Goal: Task Accomplishment & Management: Use online tool/utility

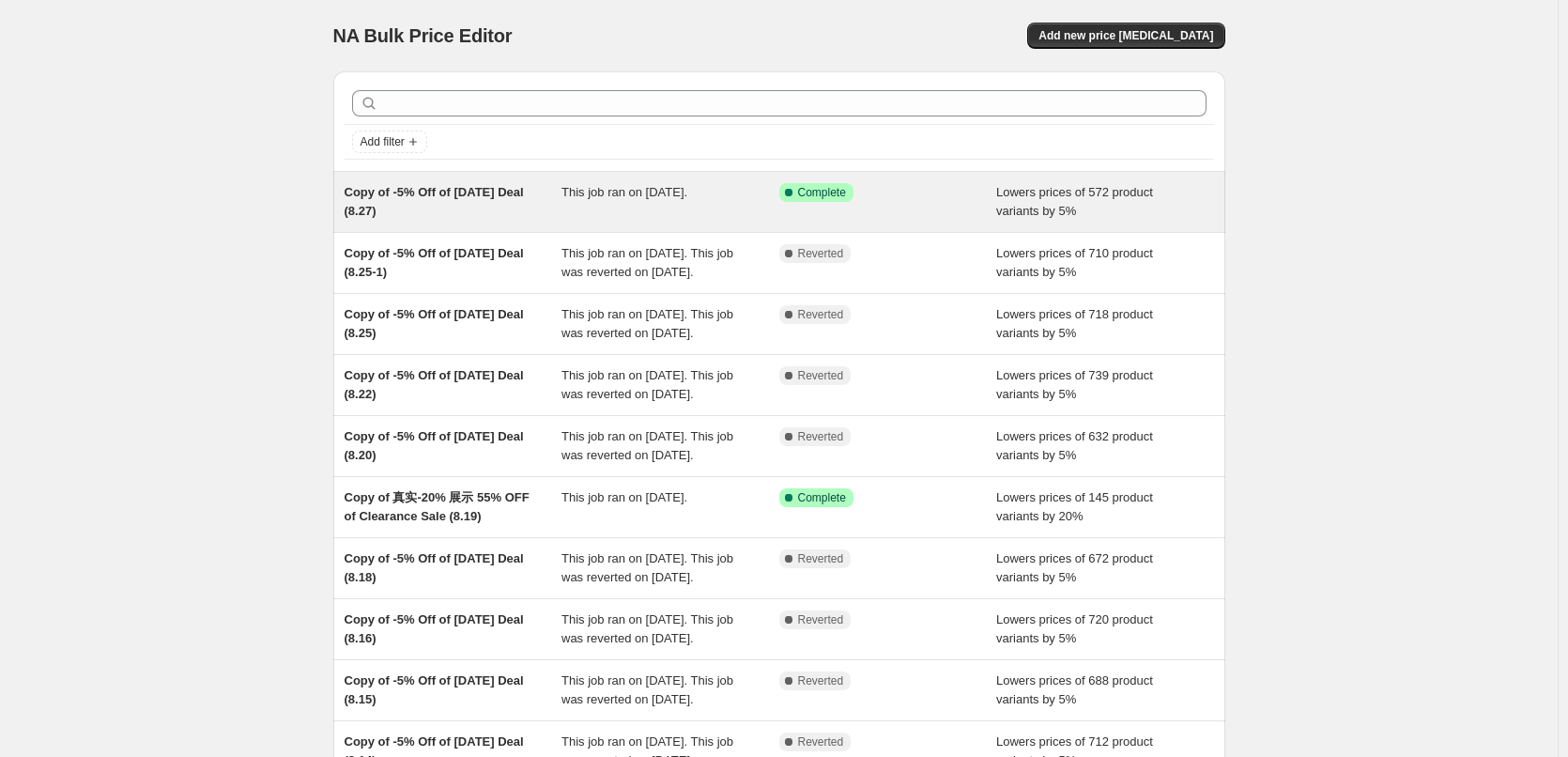
click at [563, 204] on div "Copy of -5% Off of [DATE] Deal (8.27)" at bounding box center [453, 202] width 218 height 37
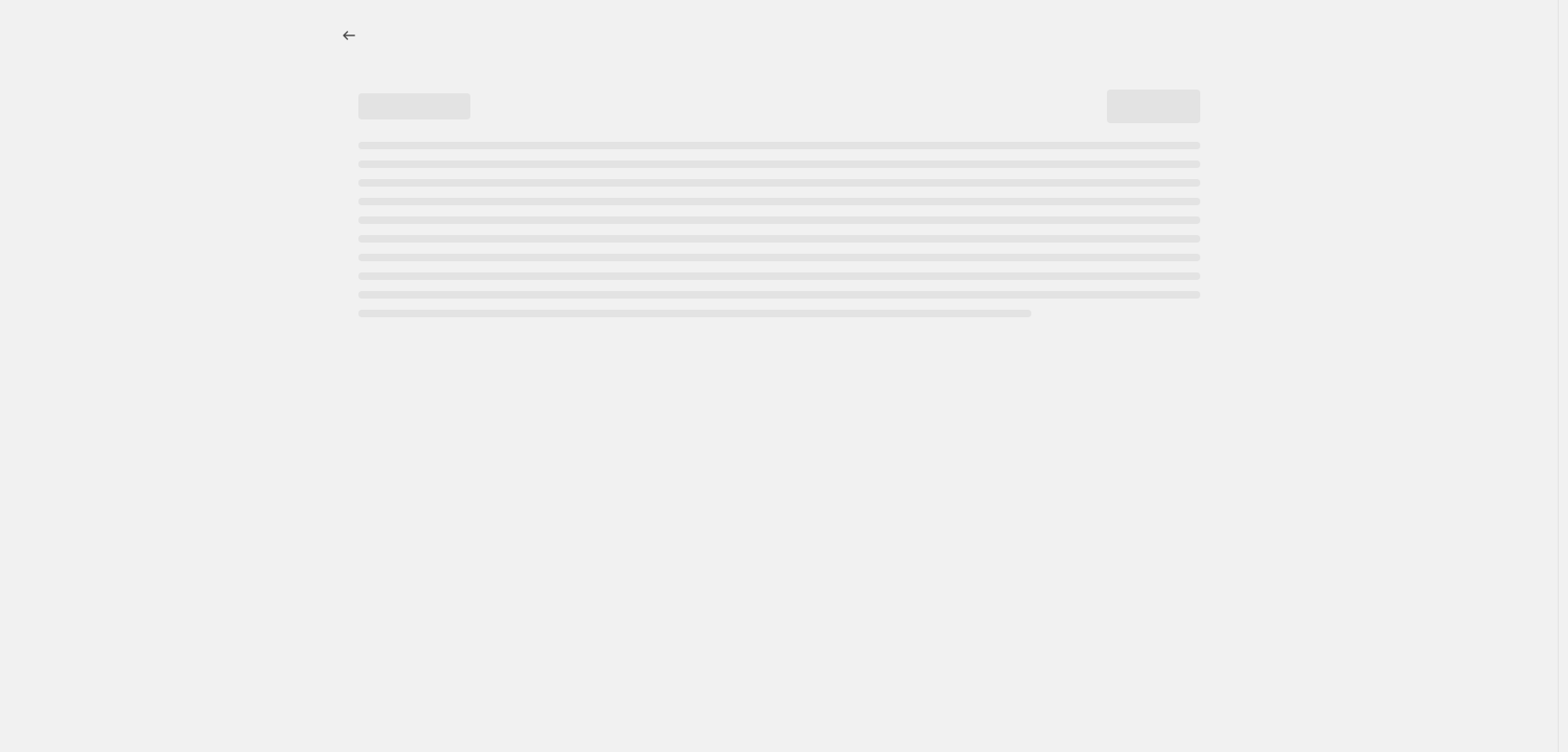
select select "percentage"
select select "pp"
select select "collection"
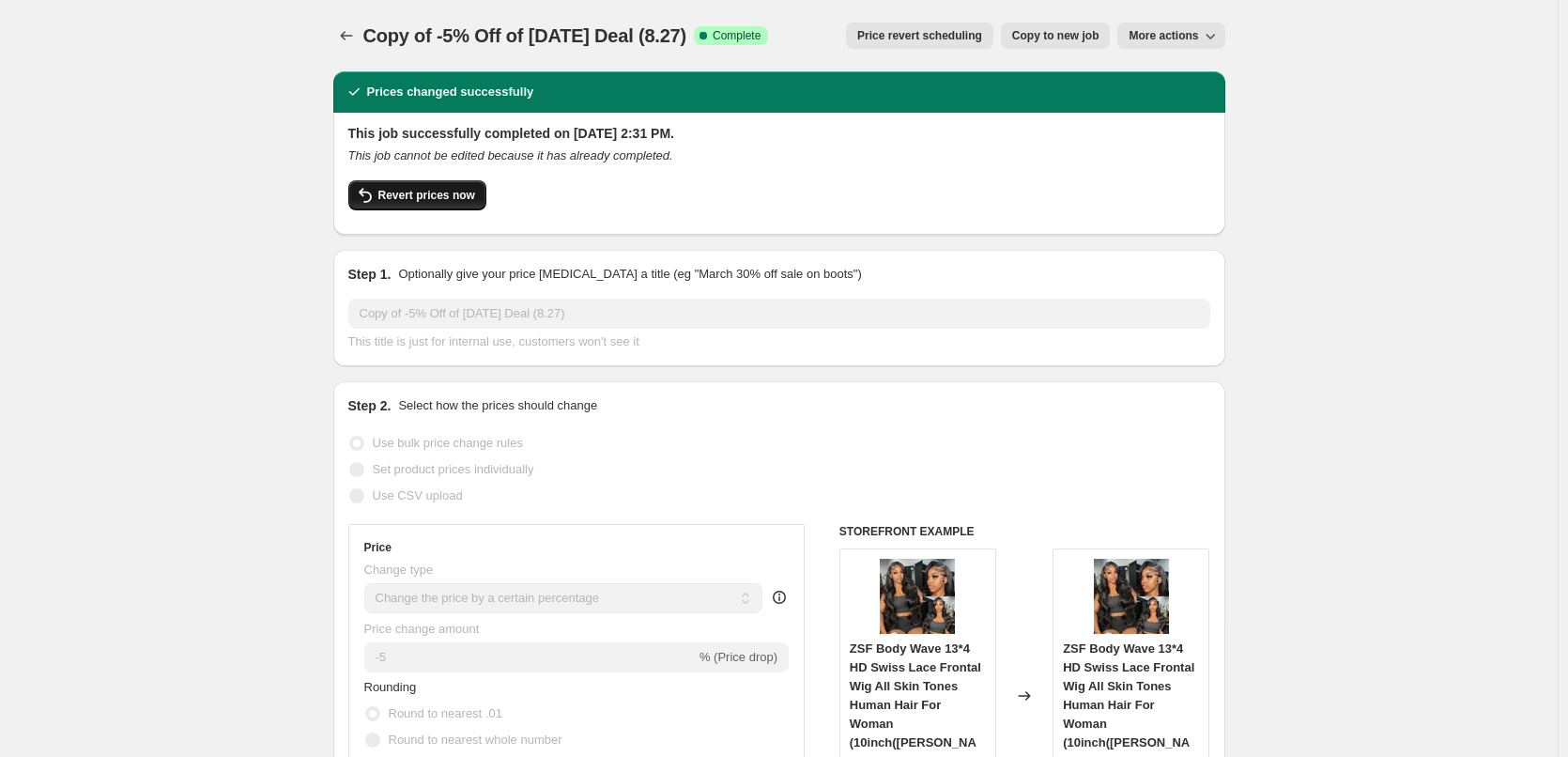
click at [455, 195] on span "Revert prices now" at bounding box center [427, 195] width 96 height 15
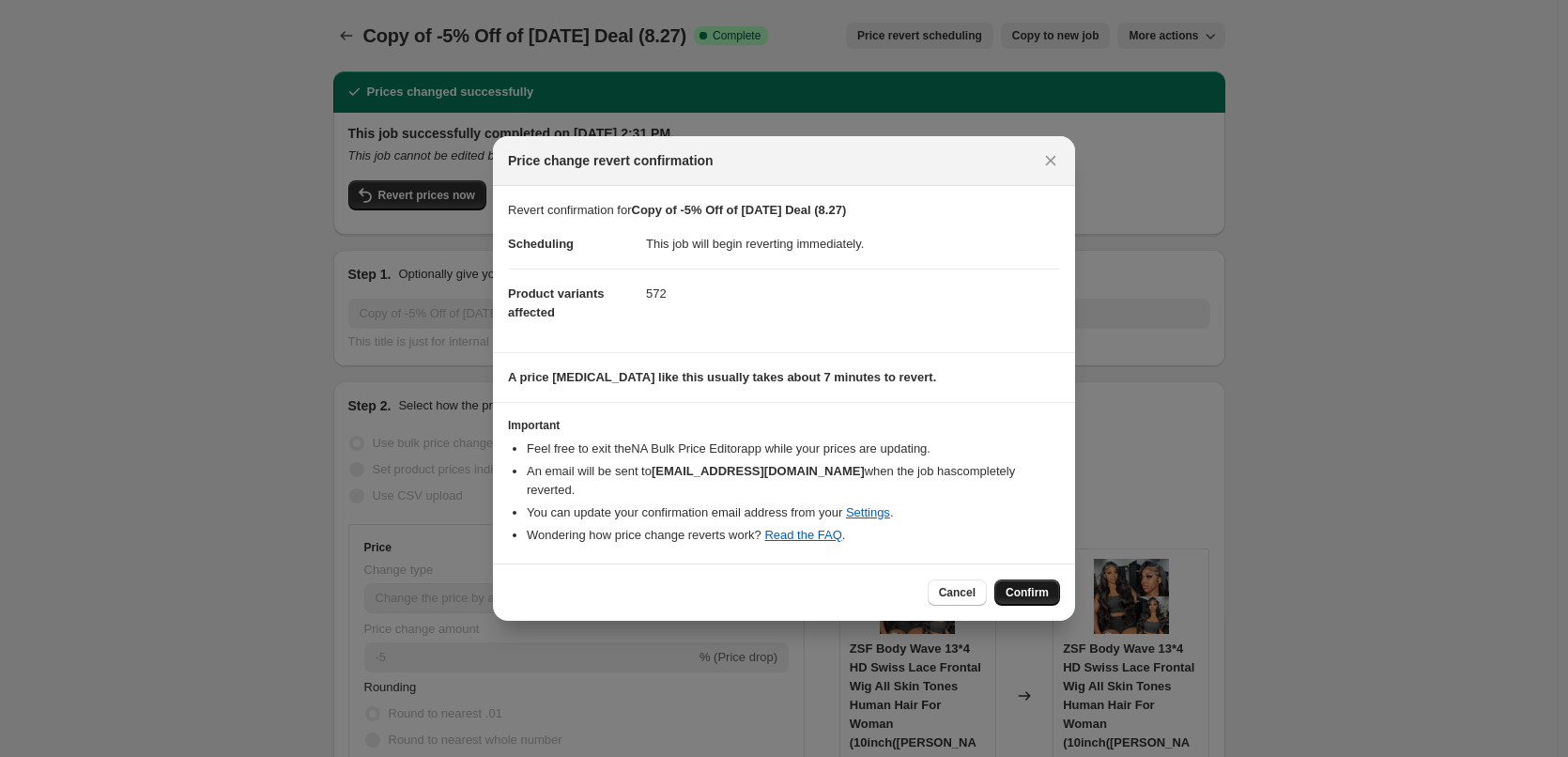
click at [1015, 585] on span "Confirm" at bounding box center [1028, 592] width 43 height 15
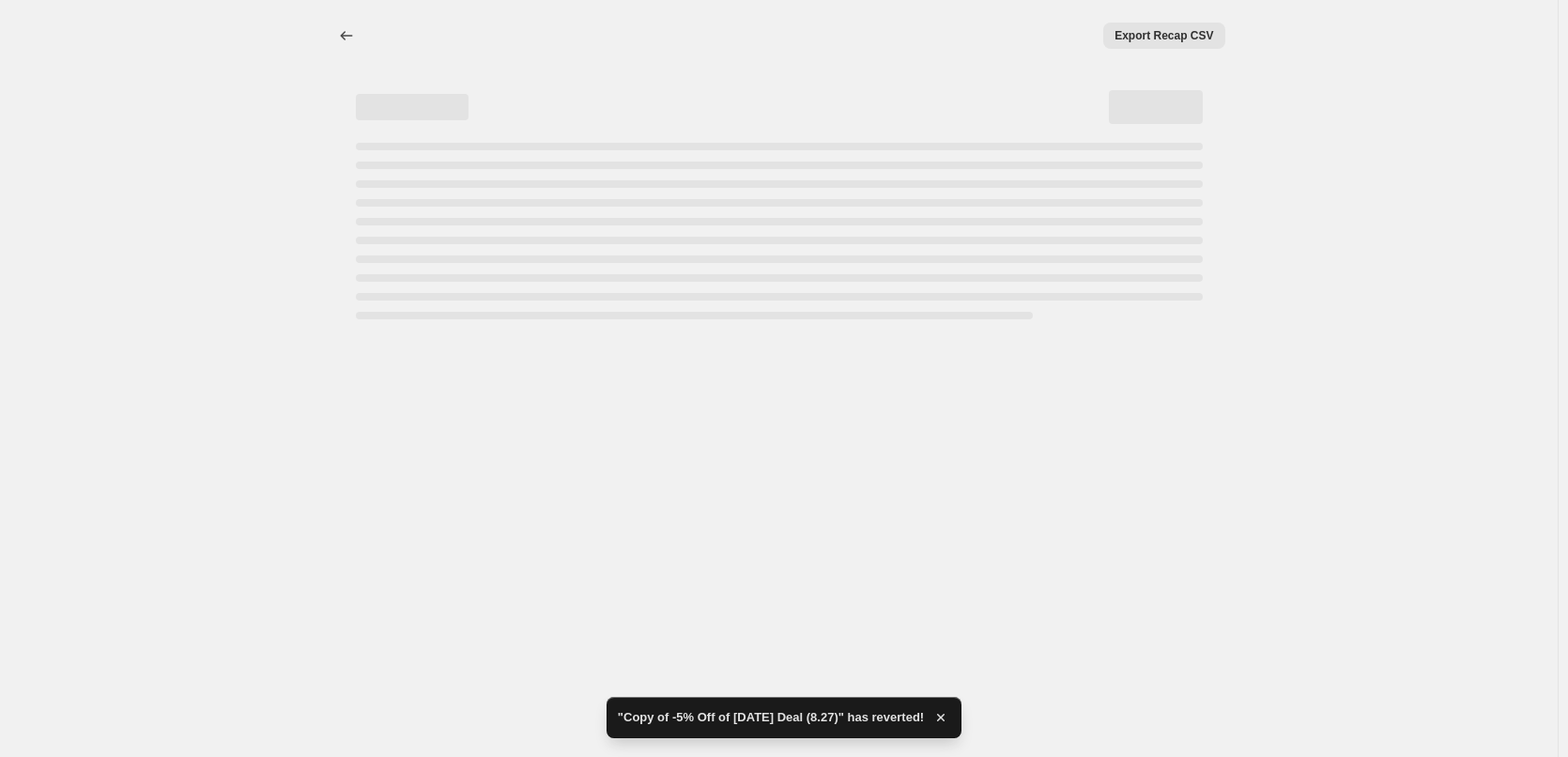
select select "percentage"
select select "pp"
select select "collection"
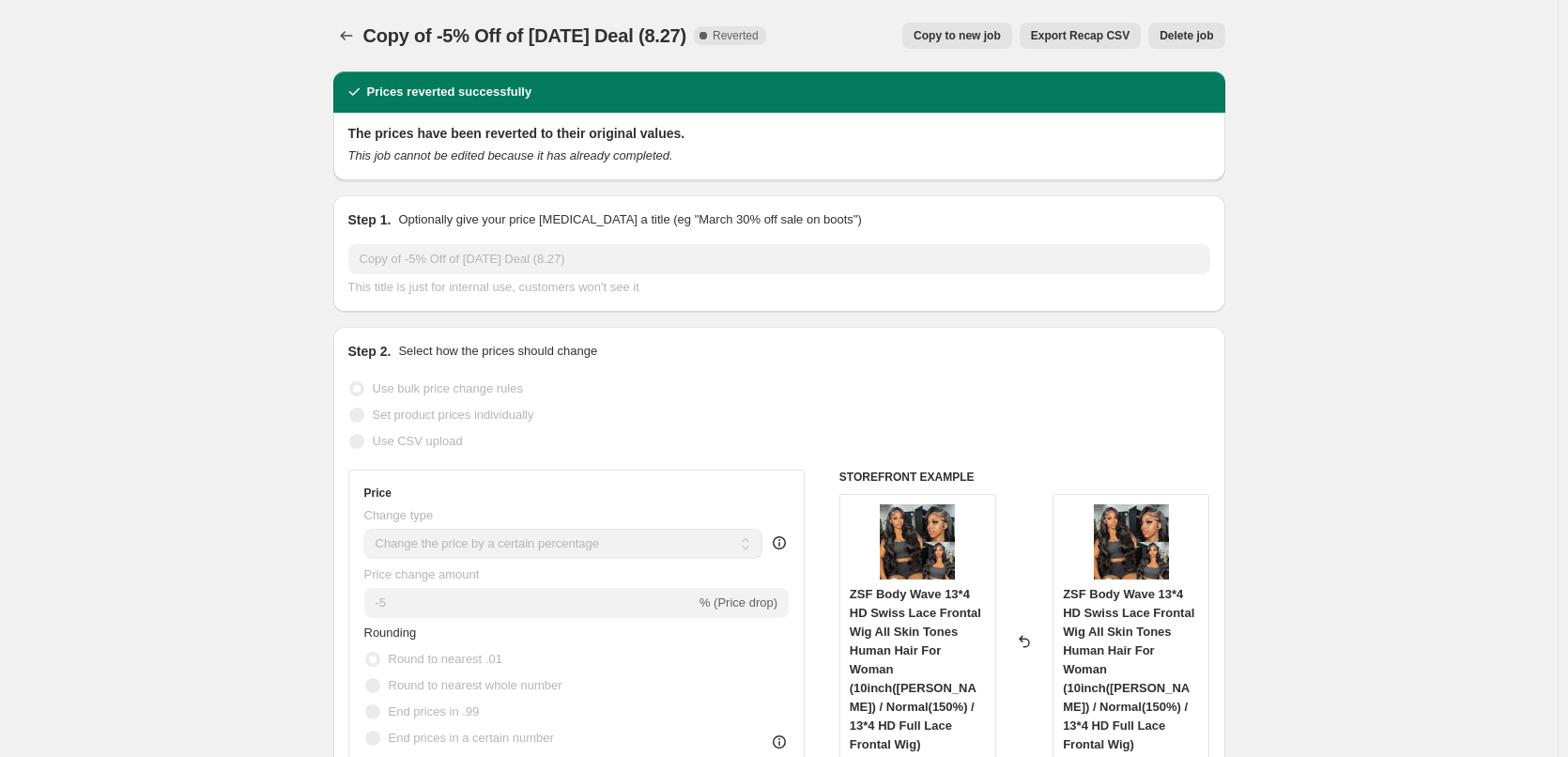
click at [972, 30] on span "Copy to new job" at bounding box center [957, 35] width 88 height 15
select select "percentage"
select select "pp"
select select "collection"
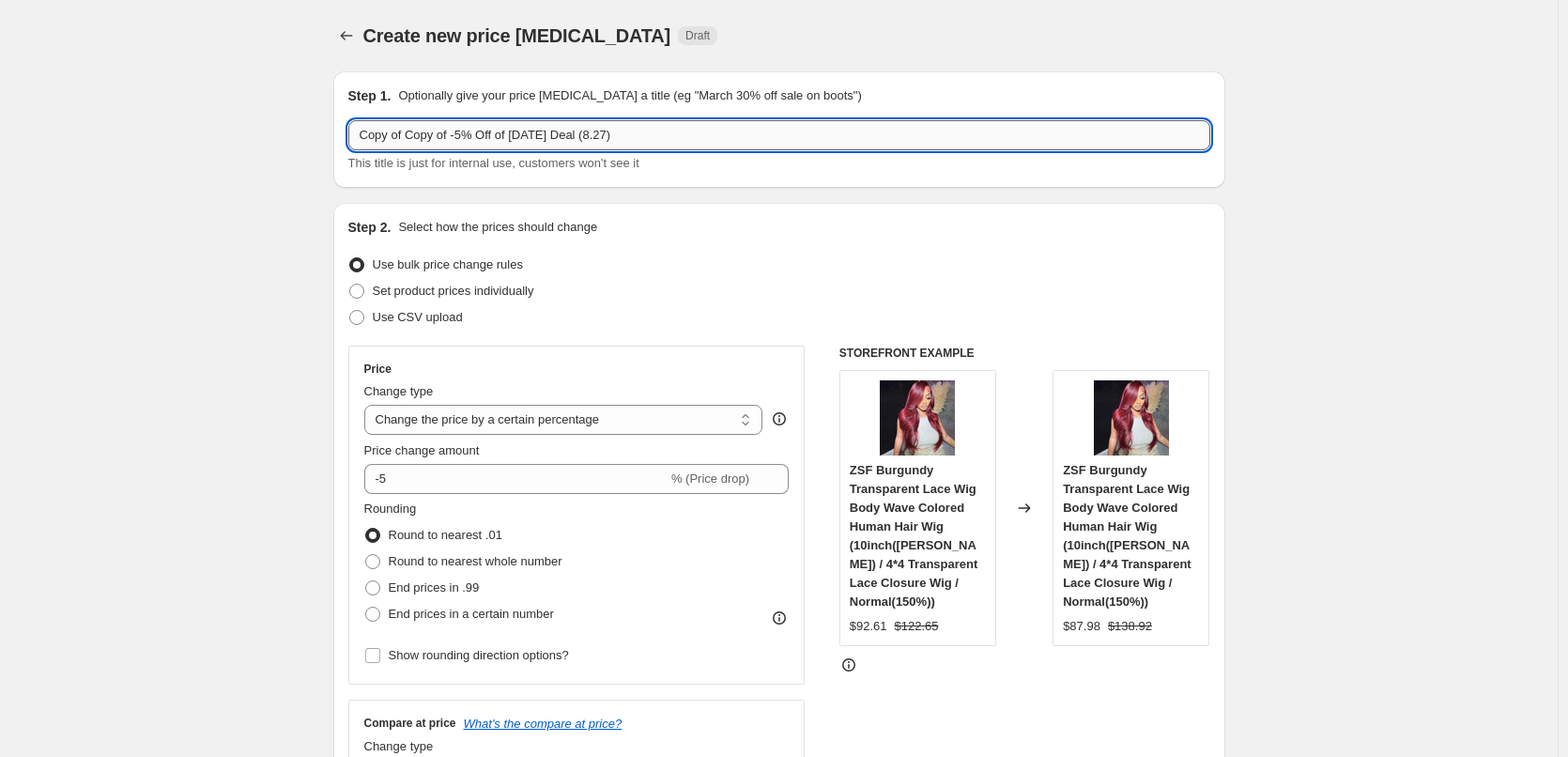
drag, startPoint x: 408, startPoint y: 137, endPoint x: 352, endPoint y: 134, distance: 56.1
click at [352, 134] on input "Copy of Copy of -5% Off of [DATE] Deal (8.27)" at bounding box center [780, 135] width 862 height 31
click at [365, 133] on input "Copy of -5% Off of [DATE] Deal (8.27)" at bounding box center [780, 135] width 862 height 31
click at [367, 136] on input "Copy of -5% Off of [DATE] Deal (8.27)" at bounding box center [780, 135] width 862 height 31
click at [556, 135] on input "Copy of -5% Off of [DATE] Deal (8.27)" at bounding box center [780, 135] width 862 height 31
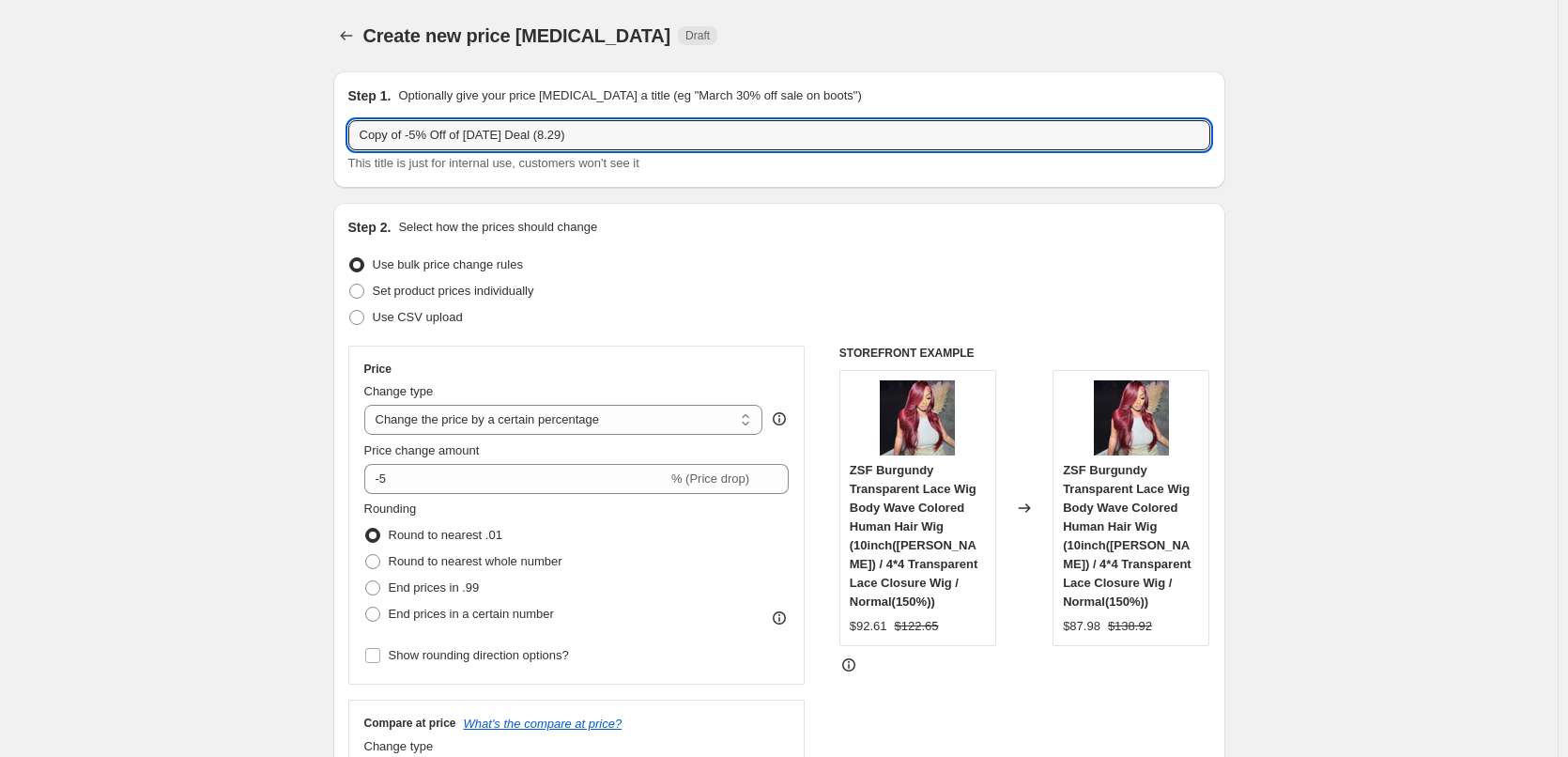
type input "Copy of -5% Off of [DATE] Deal (8.29)"
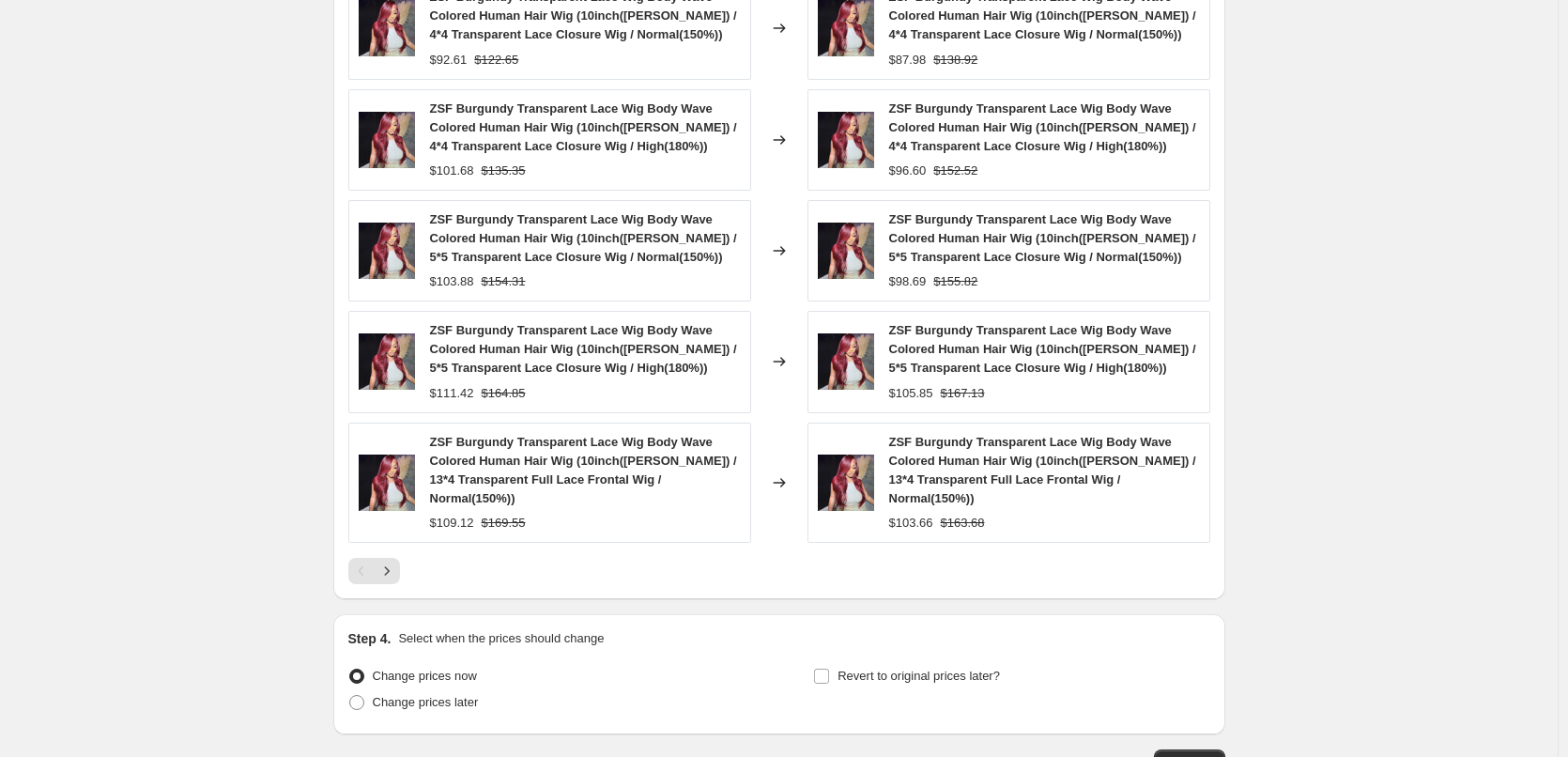
scroll to position [1715, 0]
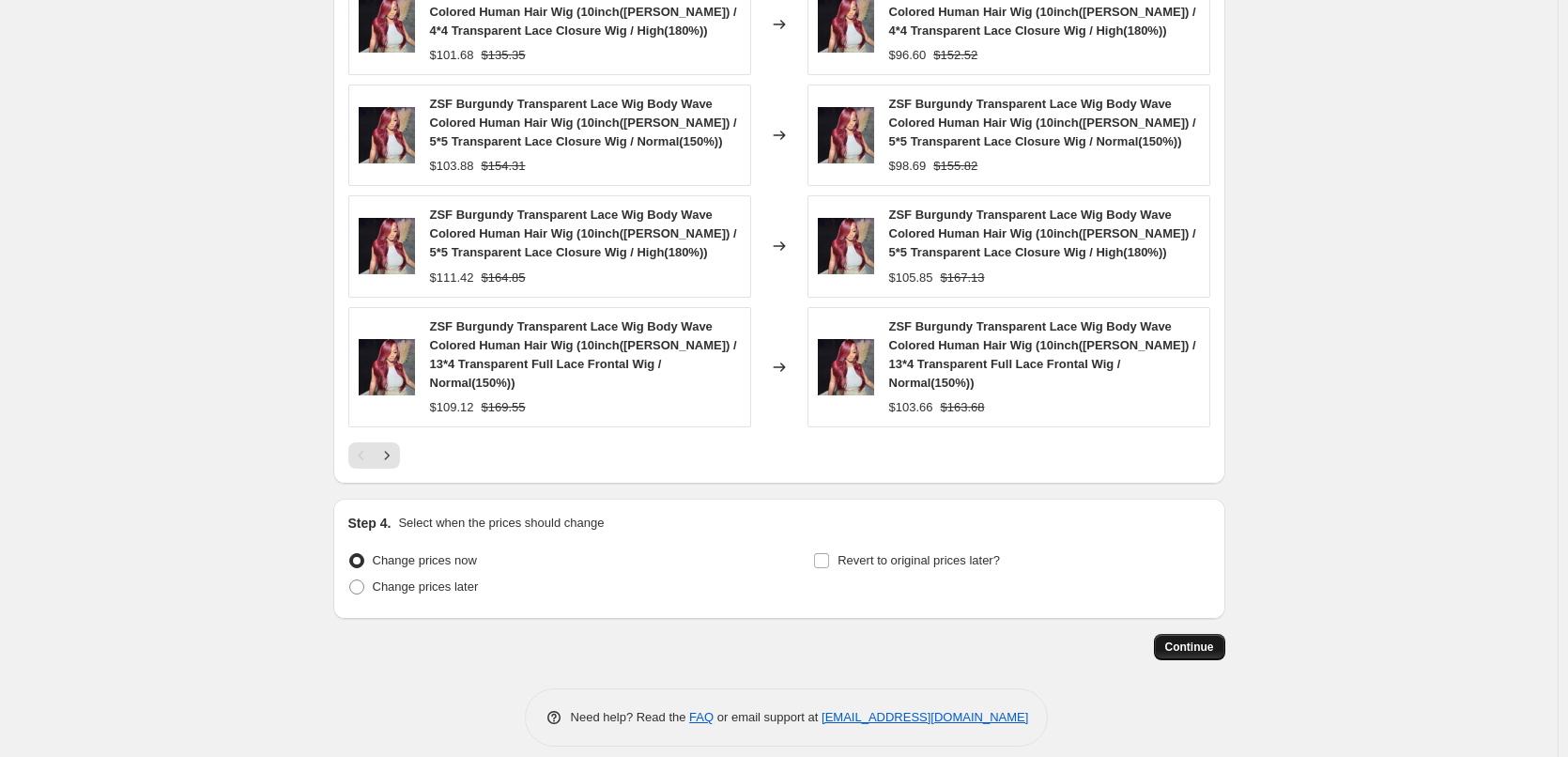
click at [1198, 640] on span "Continue" at bounding box center [1190, 647] width 49 height 15
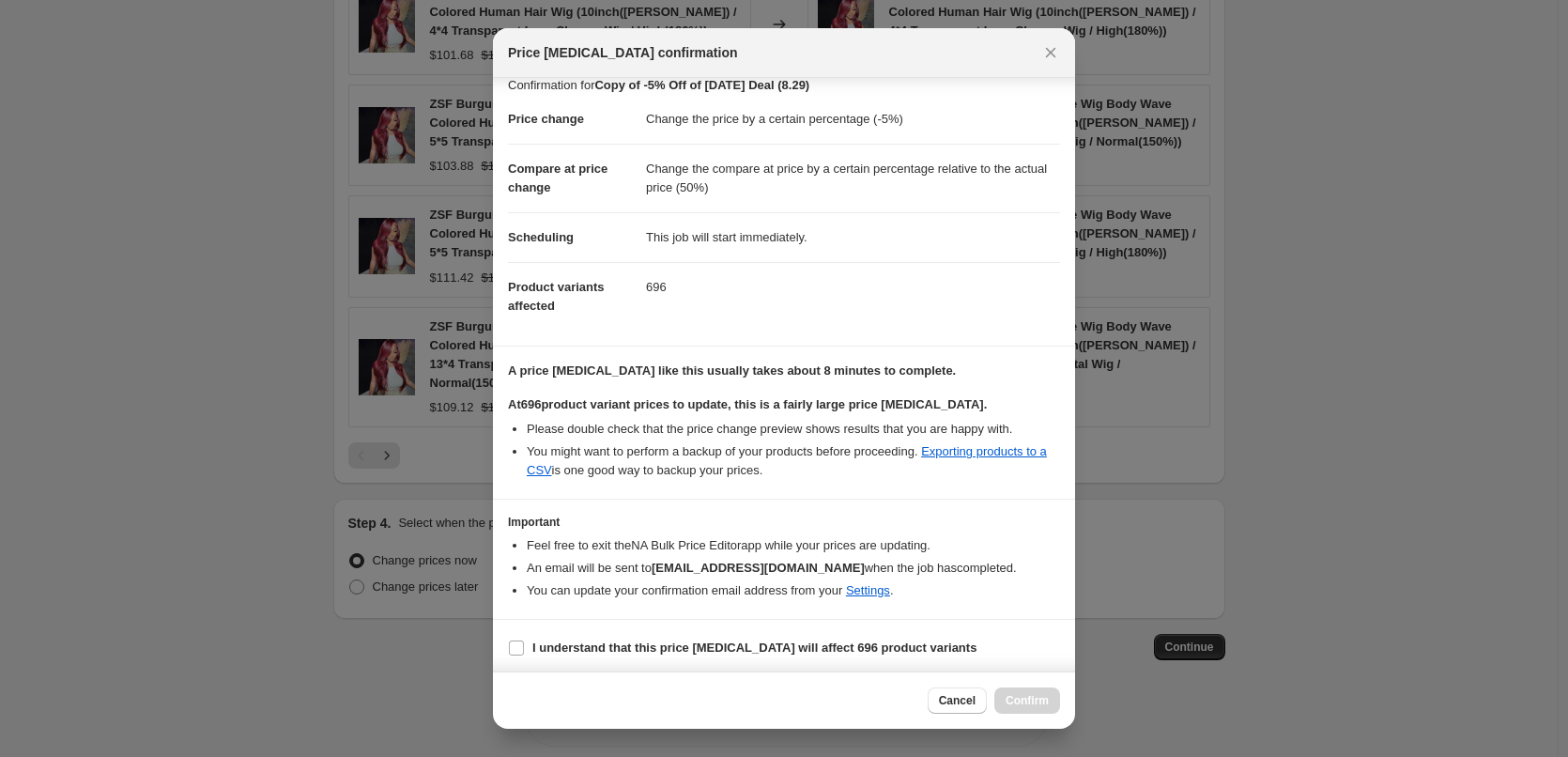
scroll to position [22, 0]
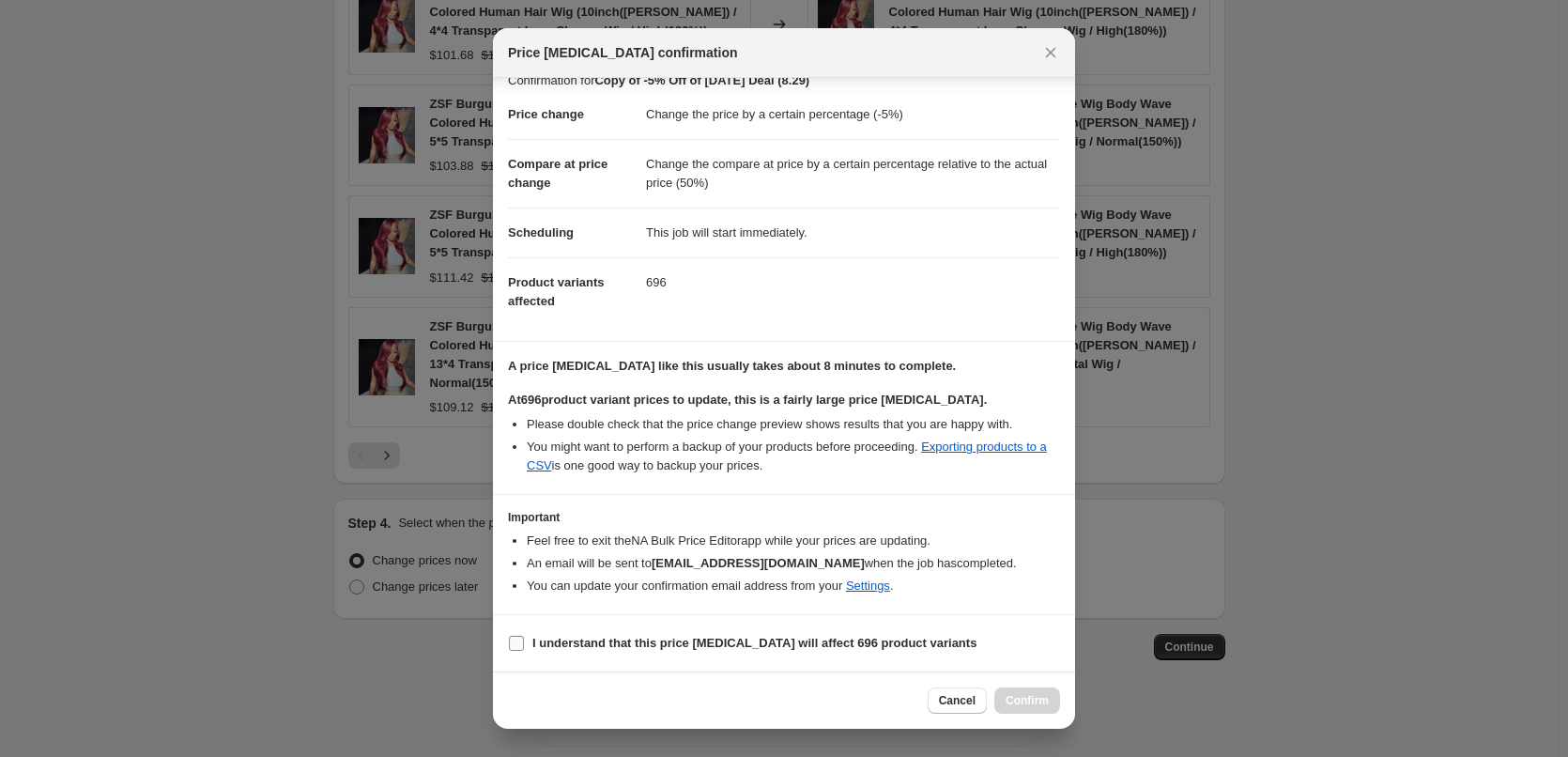
click at [517, 631] on label "I understand that this price [MEDICAL_DATA] will affect 696 product variants" at bounding box center [742, 643] width 469 height 27
click at [517, 636] on input "I understand that this price [MEDICAL_DATA] will affect 696 product variants" at bounding box center [516, 643] width 15 height 15
checkbox input "true"
click at [1030, 696] on span "Confirm" at bounding box center [1028, 700] width 43 height 15
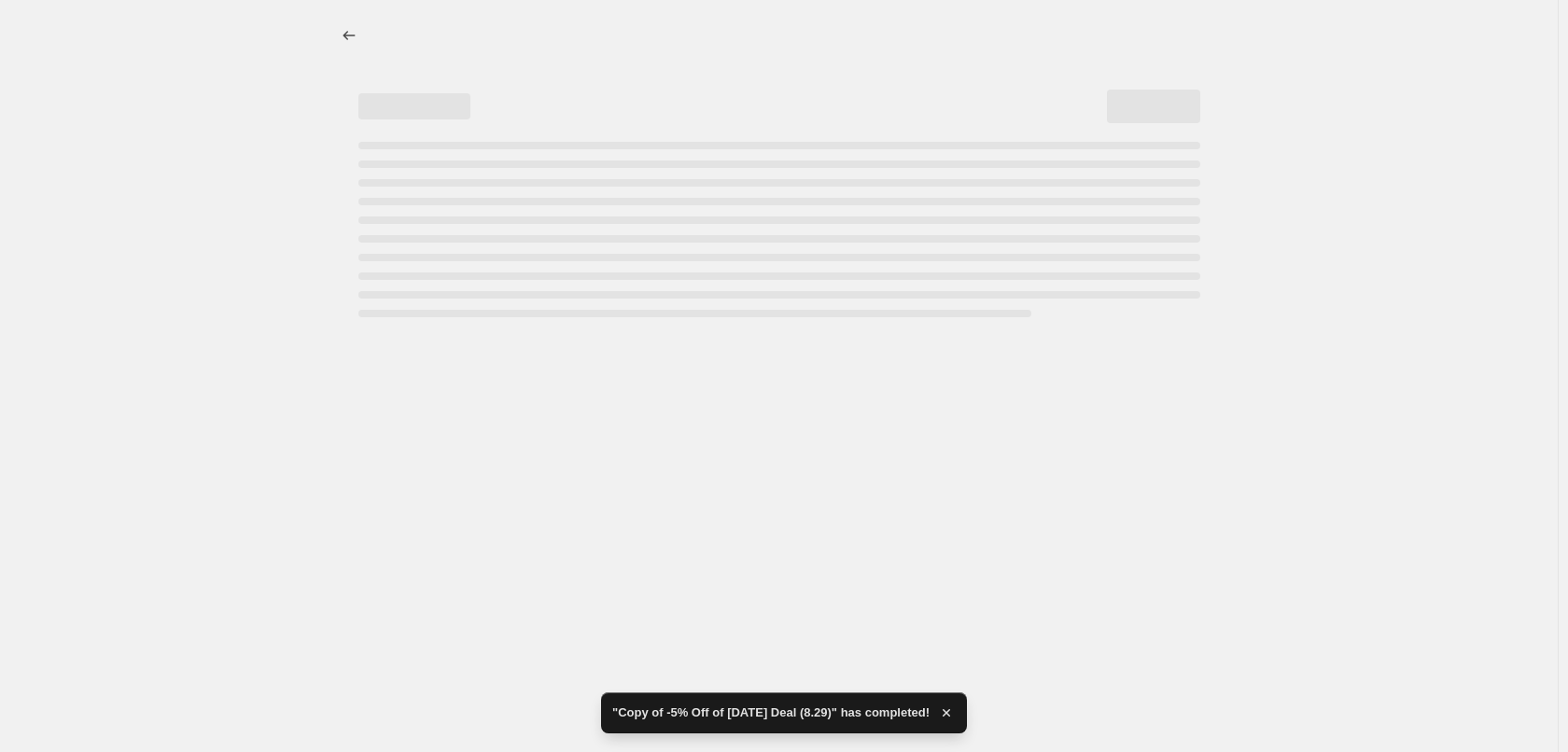
select select "percentage"
select select "pp"
select select "collection"
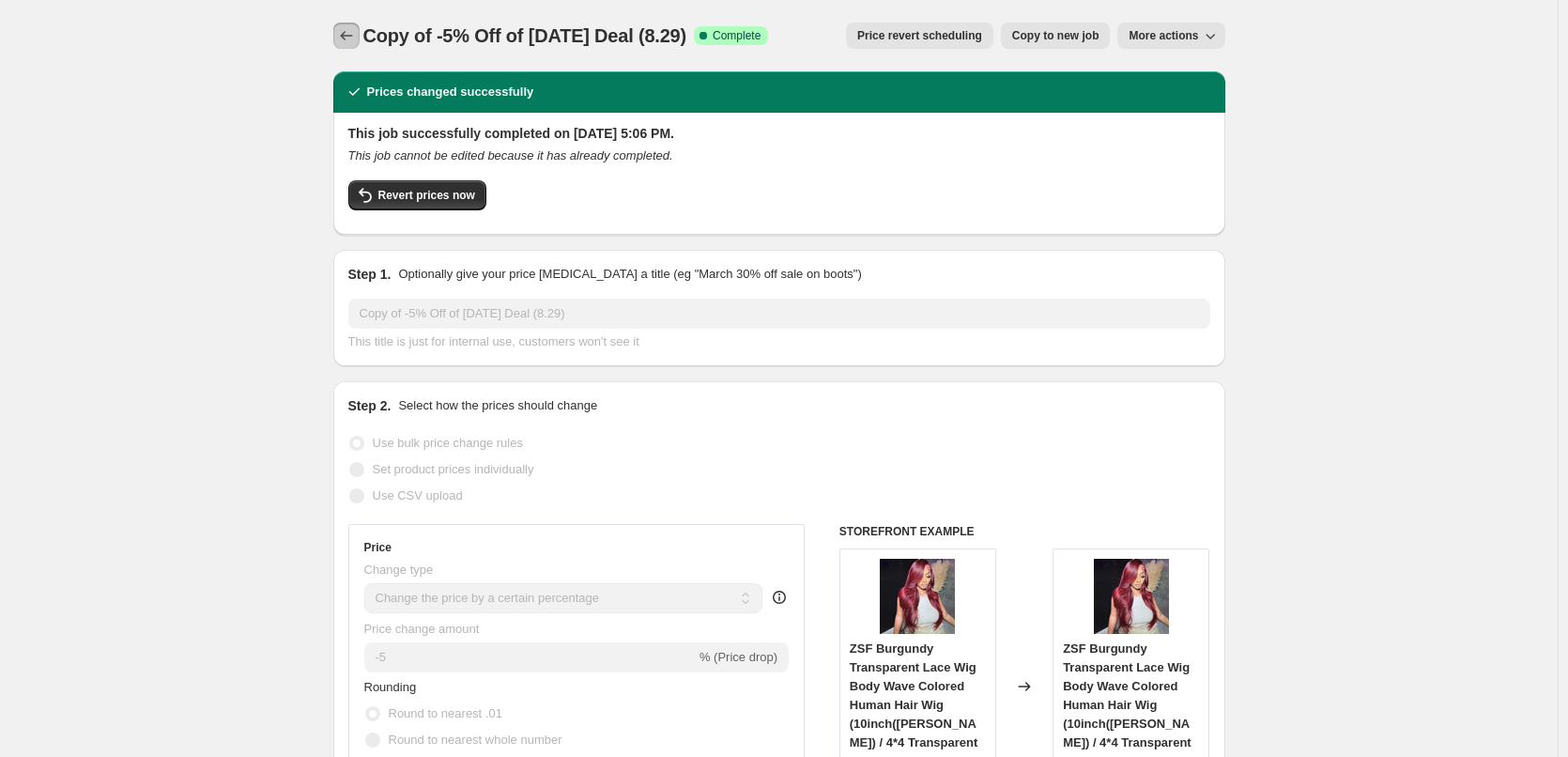
click at [345, 34] on icon "Price change jobs" at bounding box center [346, 35] width 19 height 19
